Goal: Transaction & Acquisition: Book appointment/travel/reservation

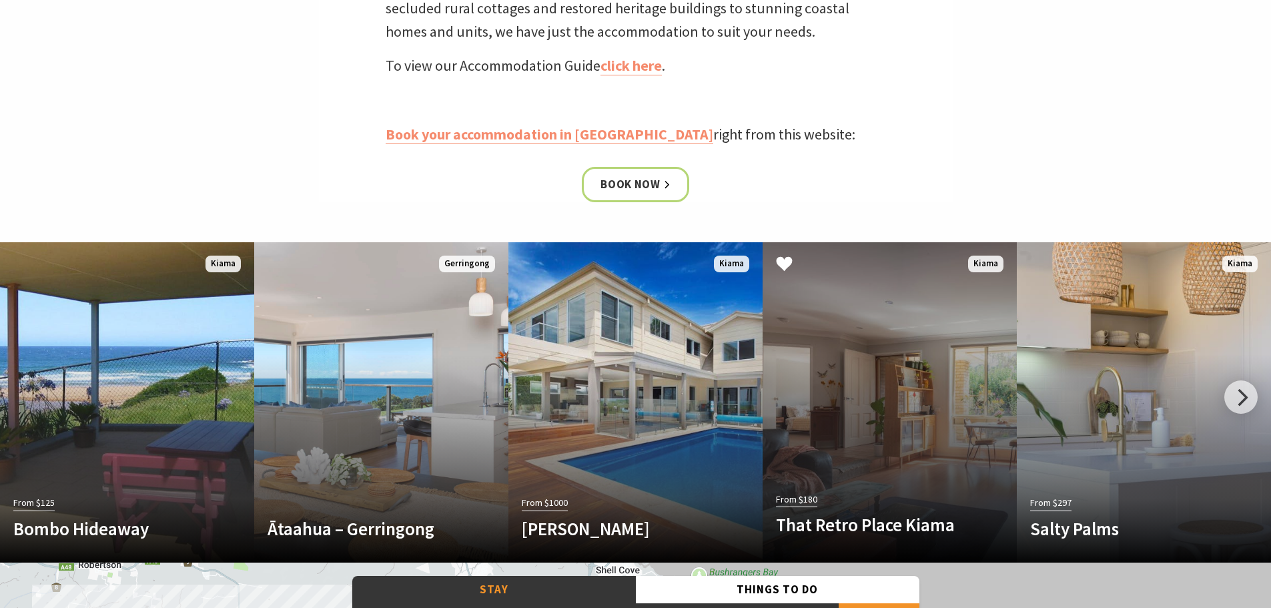
scroll to position [601, 0]
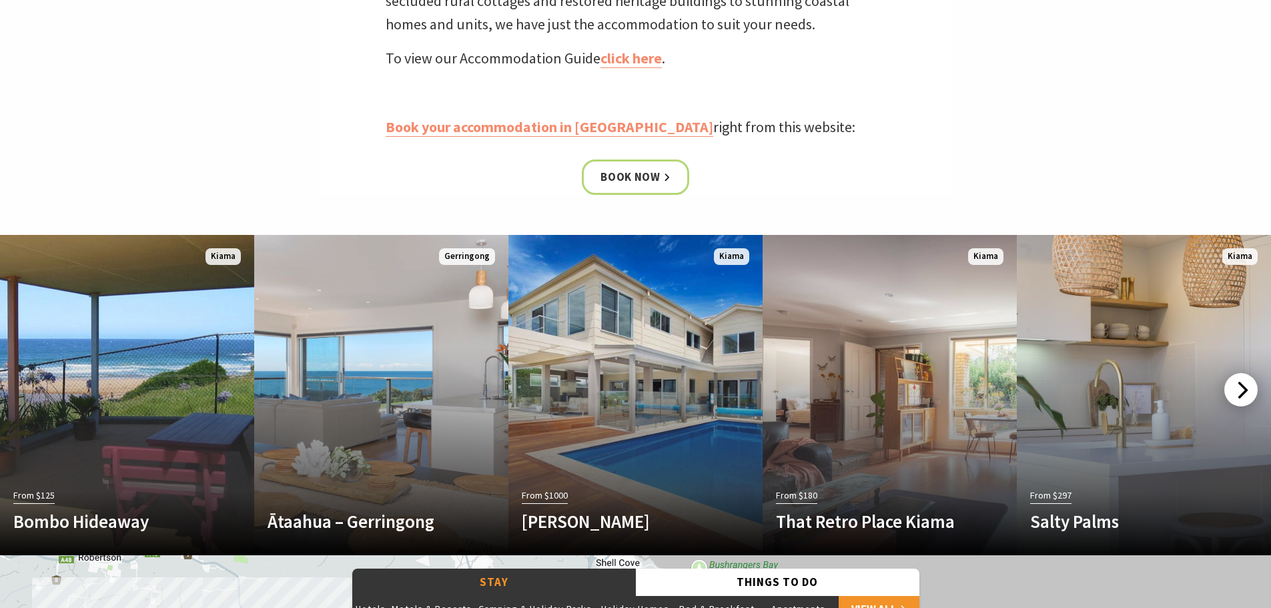
click at [1239, 387] on div at bounding box center [1241, 389] width 33 height 33
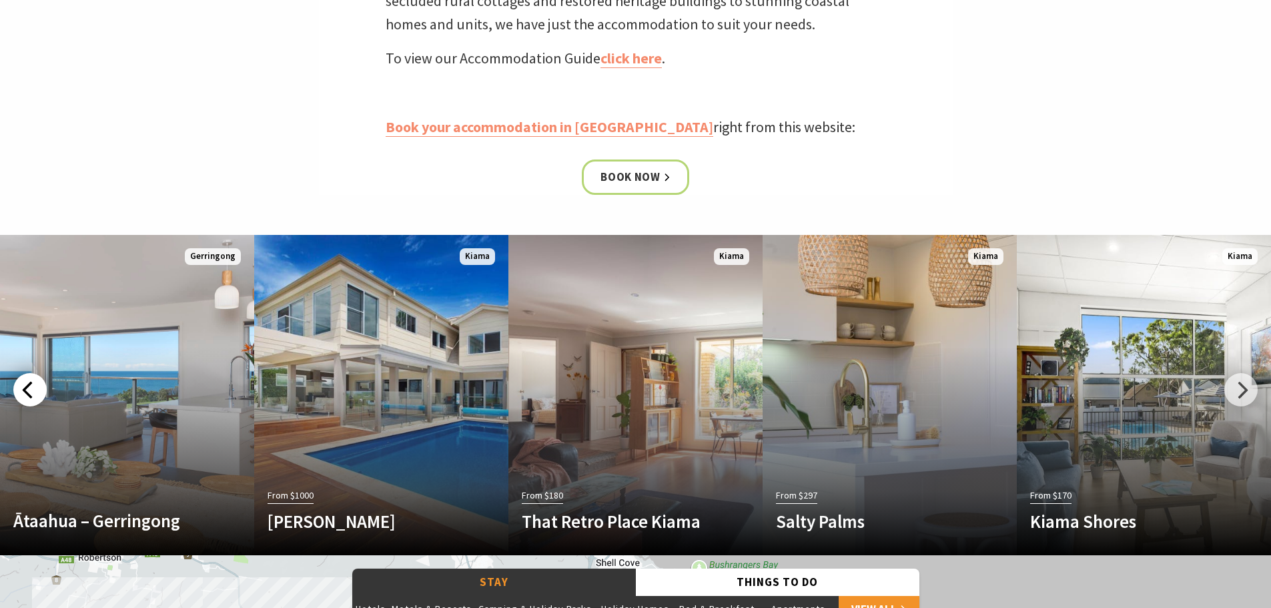
click at [29, 384] on div at bounding box center [29, 389] width 33 height 33
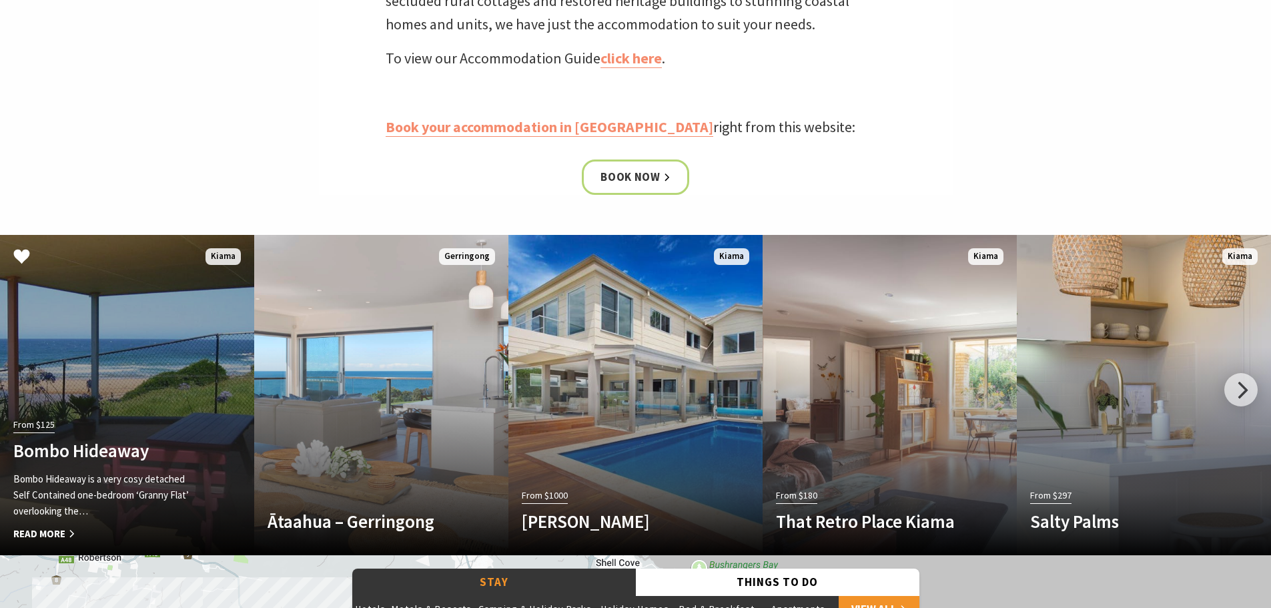
click at [140, 298] on link "From $125 Bombo Hideaway Bombo Hideaway is a very cosy detached Self Contained …" at bounding box center [127, 395] width 254 height 320
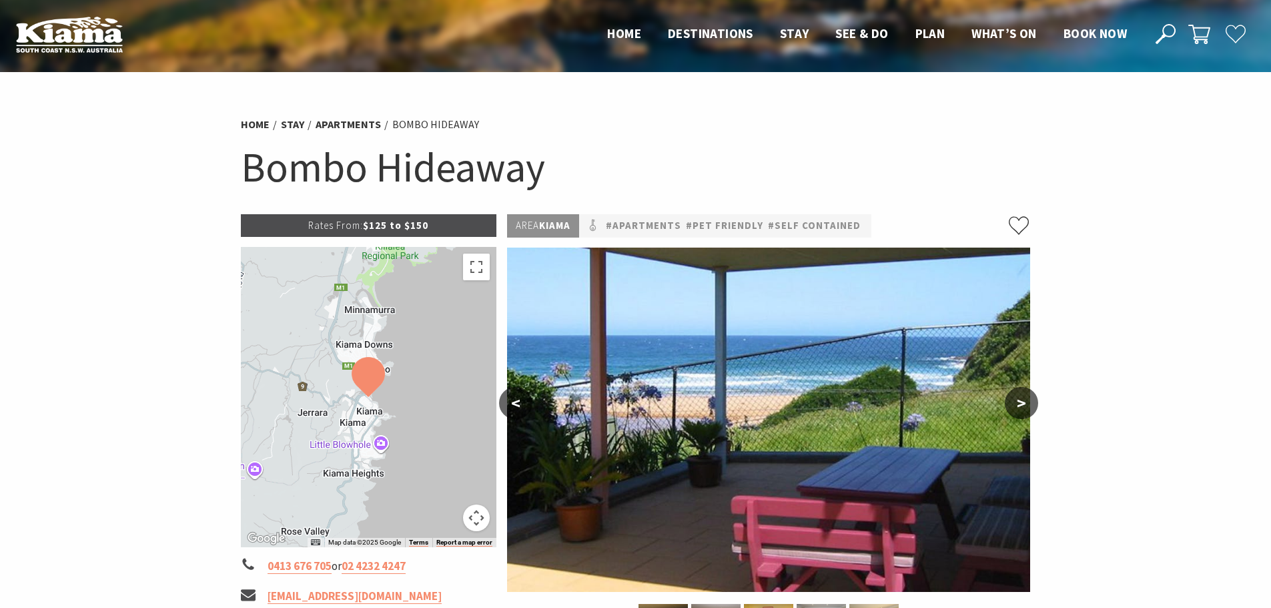
click at [1021, 393] on button ">" at bounding box center [1021, 403] width 33 height 32
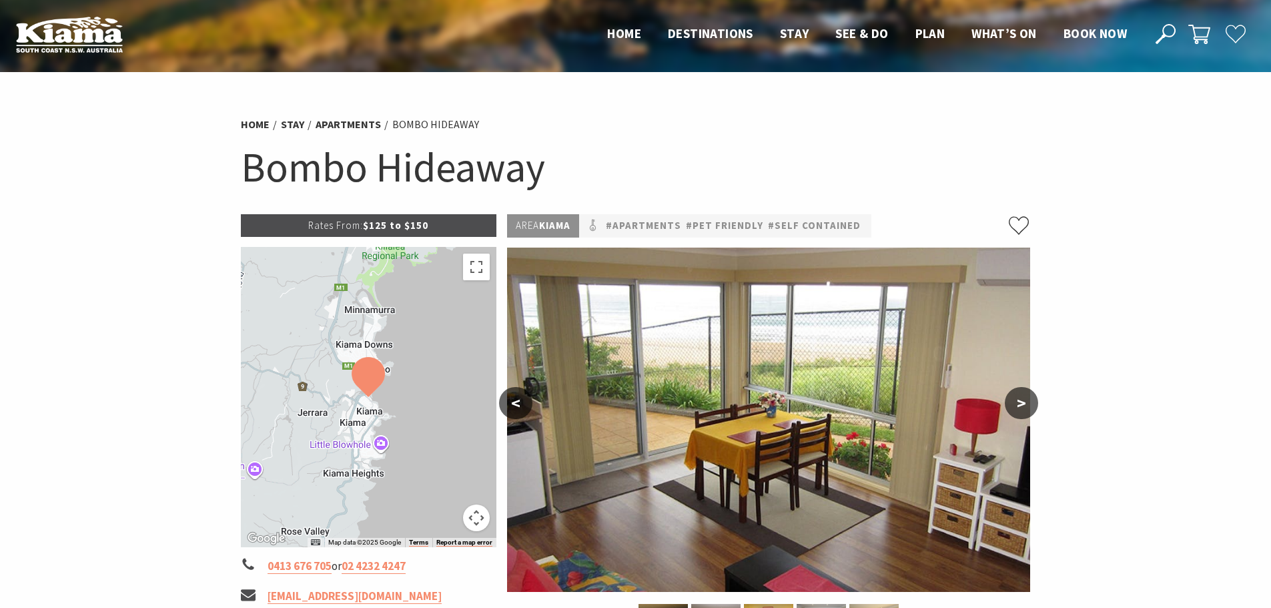
click at [1021, 393] on button ">" at bounding box center [1021, 403] width 33 height 32
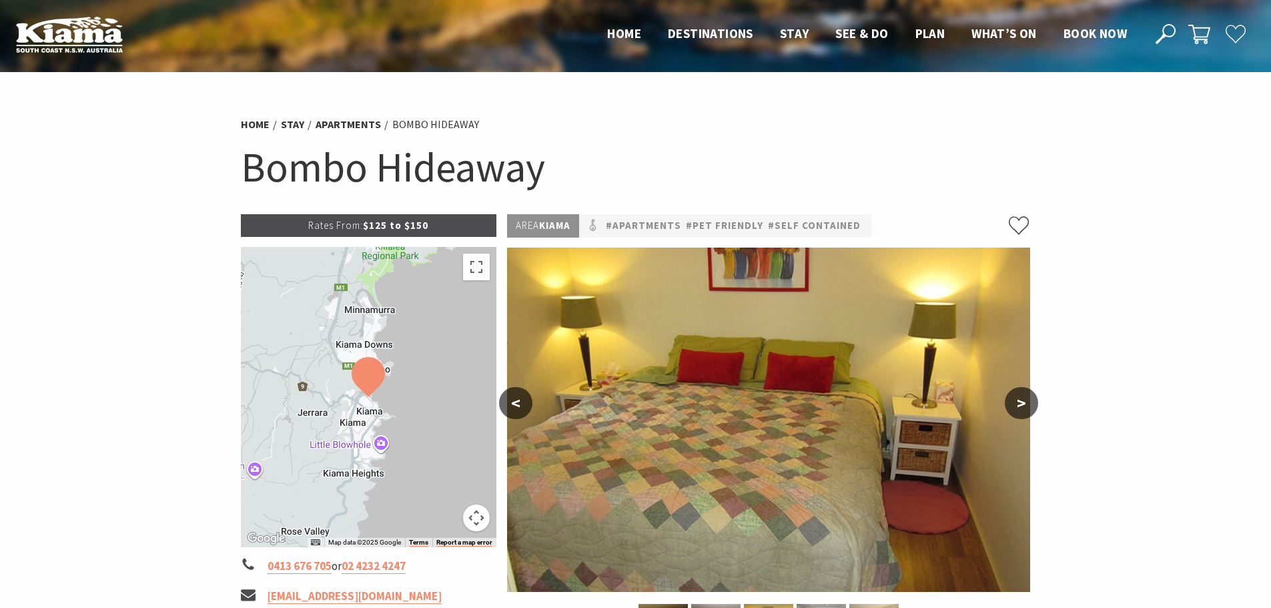
click at [1021, 393] on button ">" at bounding box center [1021, 403] width 33 height 32
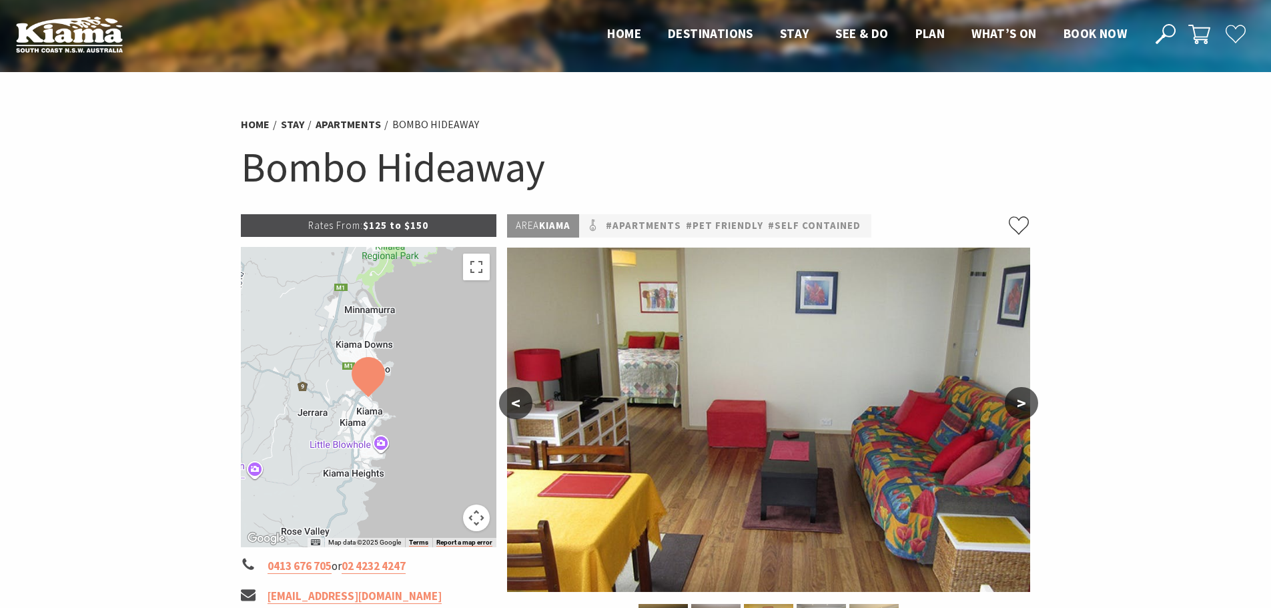
click at [1021, 393] on button ">" at bounding box center [1021, 403] width 33 height 32
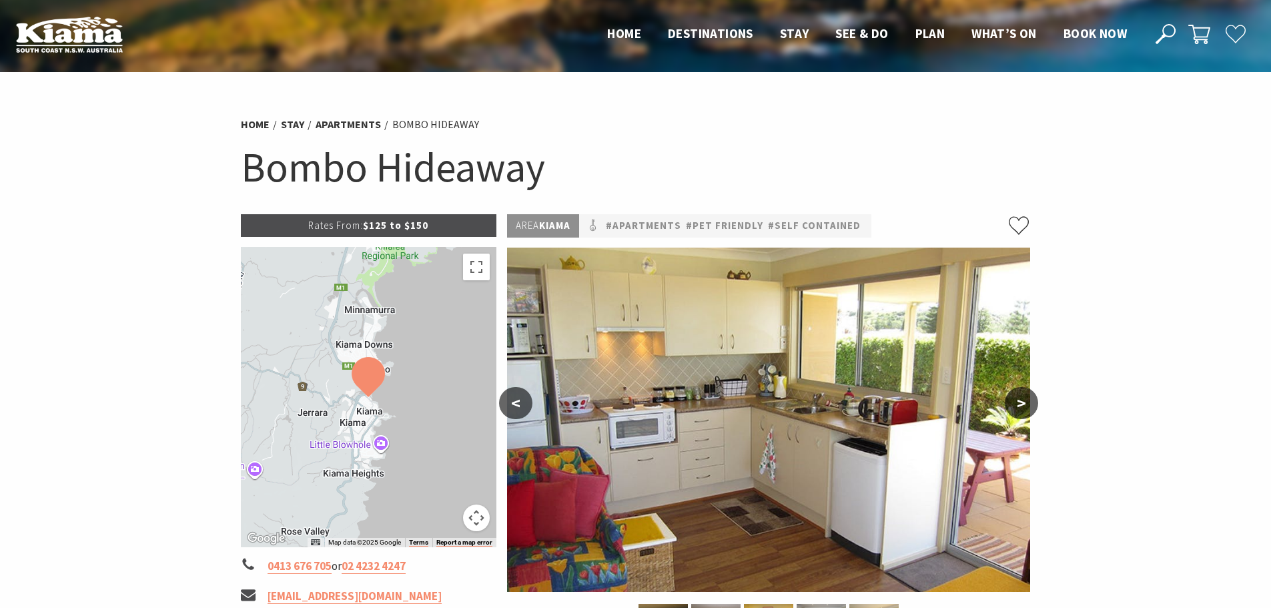
click at [1021, 393] on button ">" at bounding box center [1021, 403] width 33 height 32
click at [1021, 398] on button ">" at bounding box center [1021, 403] width 33 height 32
drag, startPoint x: 365, startPoint y: 225, endPoint x: 374, endPoint y: 225, distance: 9.3
click at [363, 225] on span "Rates From:" at bounding box center [335, 225] width 55 height 13
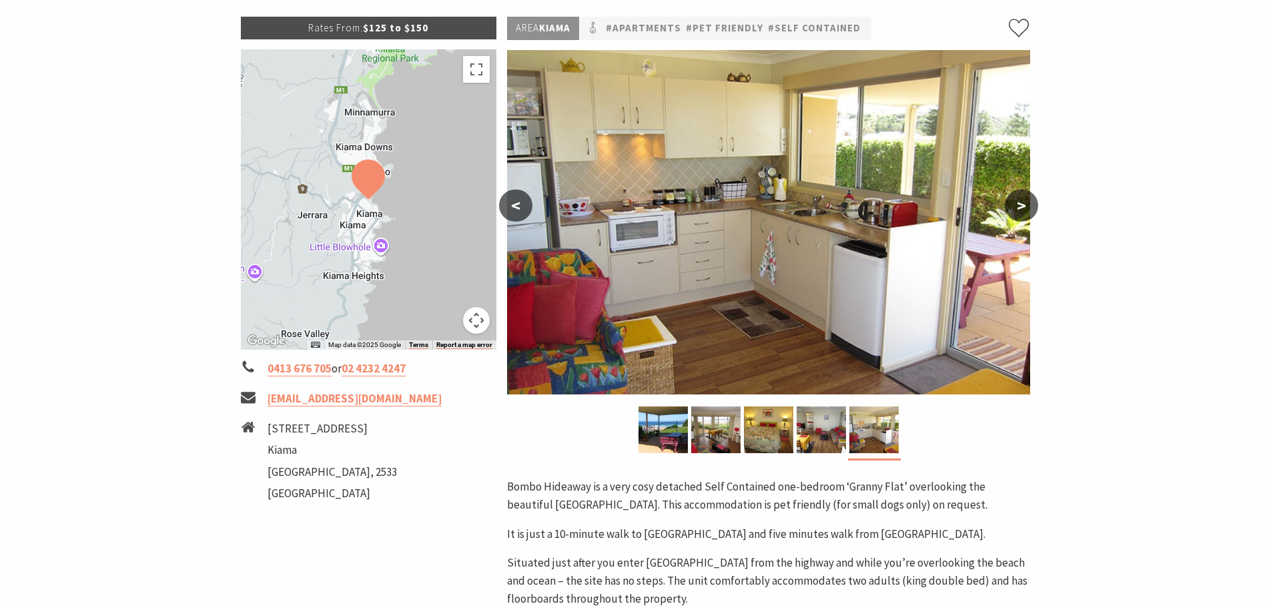
scroll to position [200, 0]
